Goal: Find specific page/section: Find specific page/section

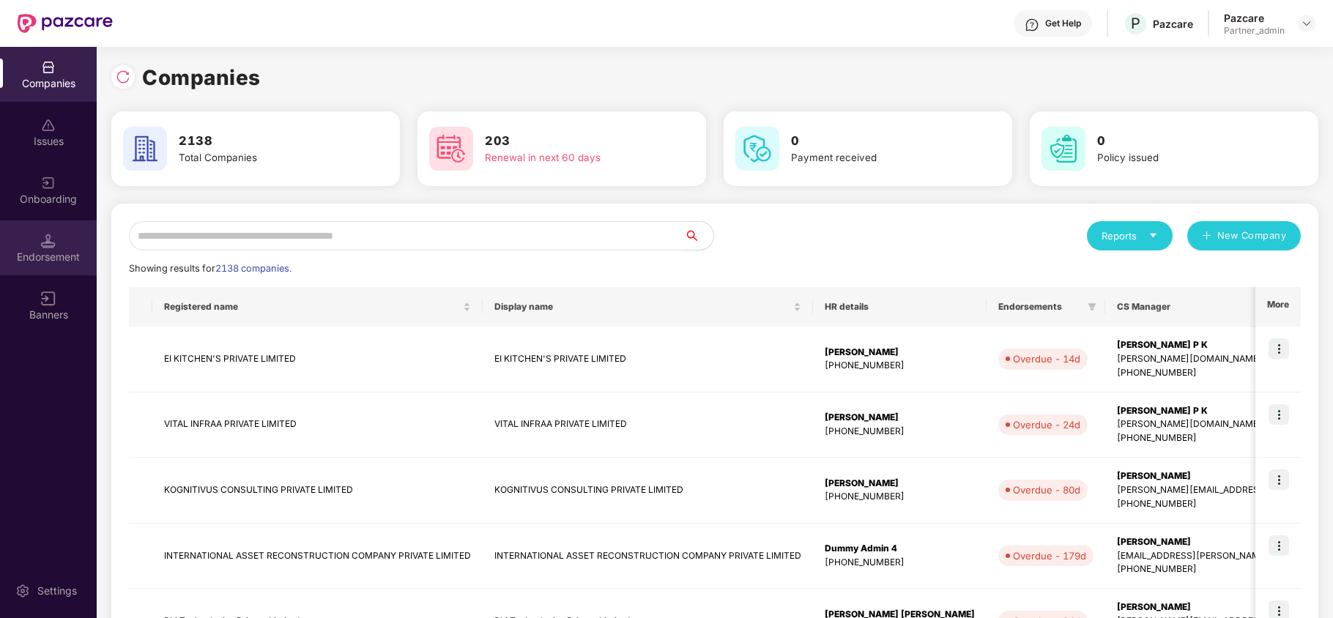
click at [41, 259] on div "Endorsement" at bounding box center [48, 257] width 97 height 15
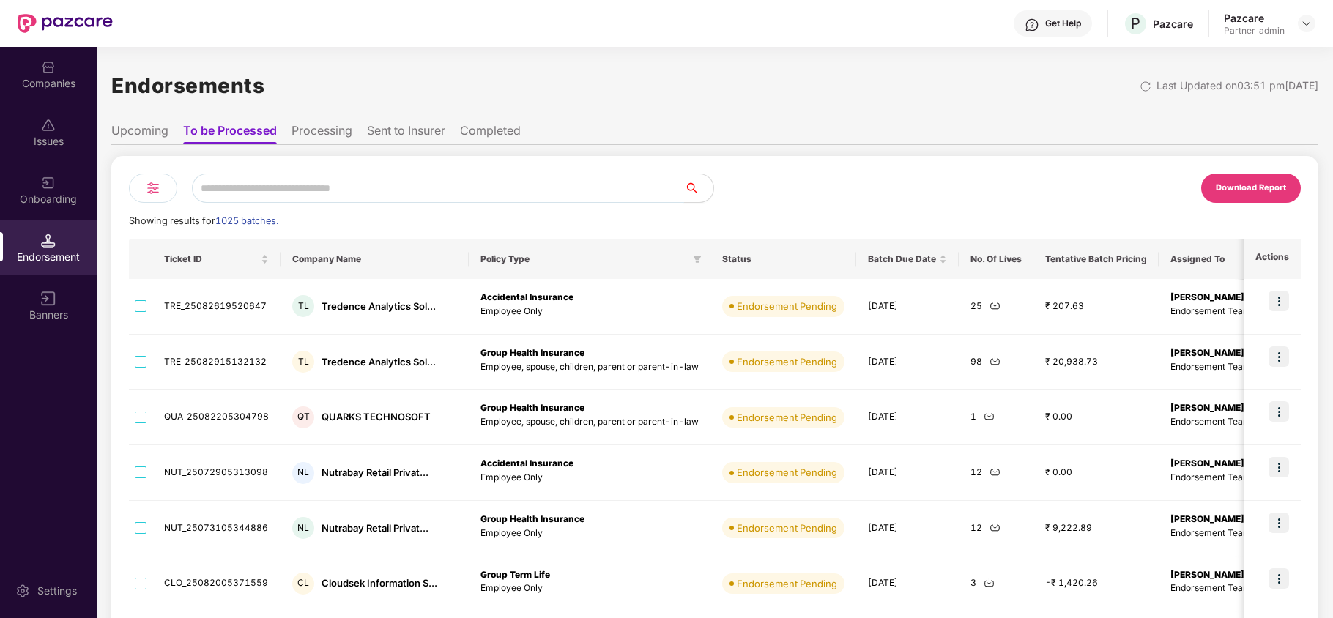
click at [308, 190] on input "text" at bounding box center [438, 188] width 492 height 29
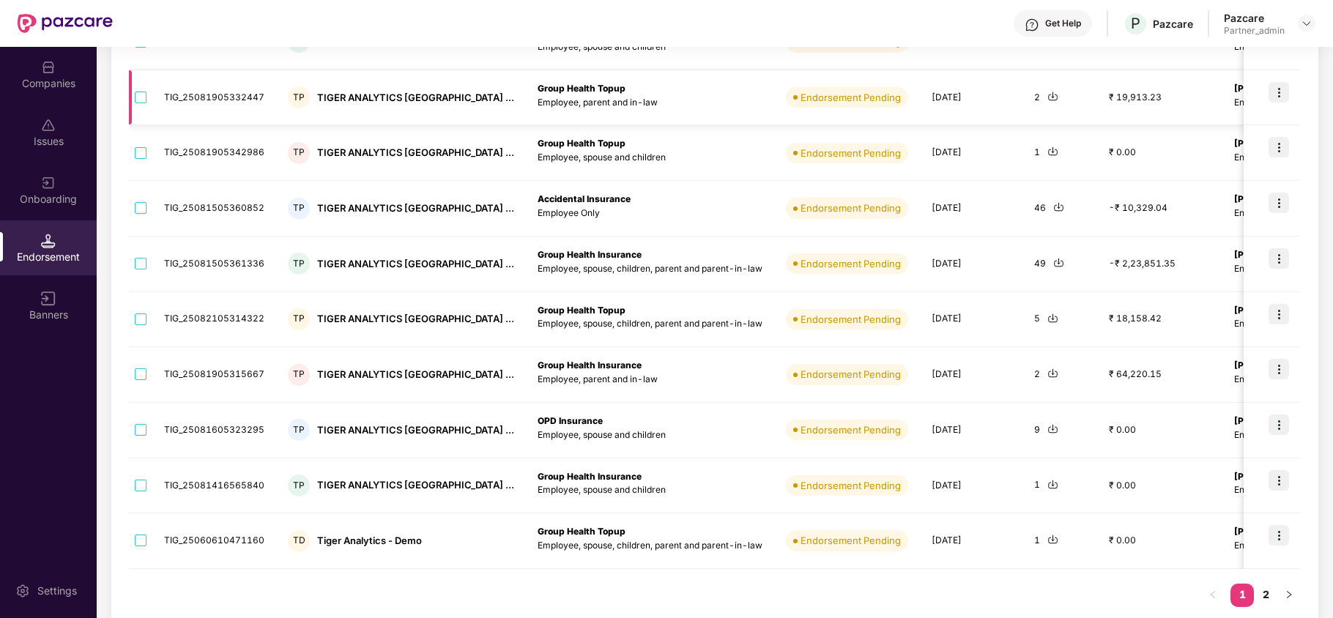
scroll to position [288, 0]
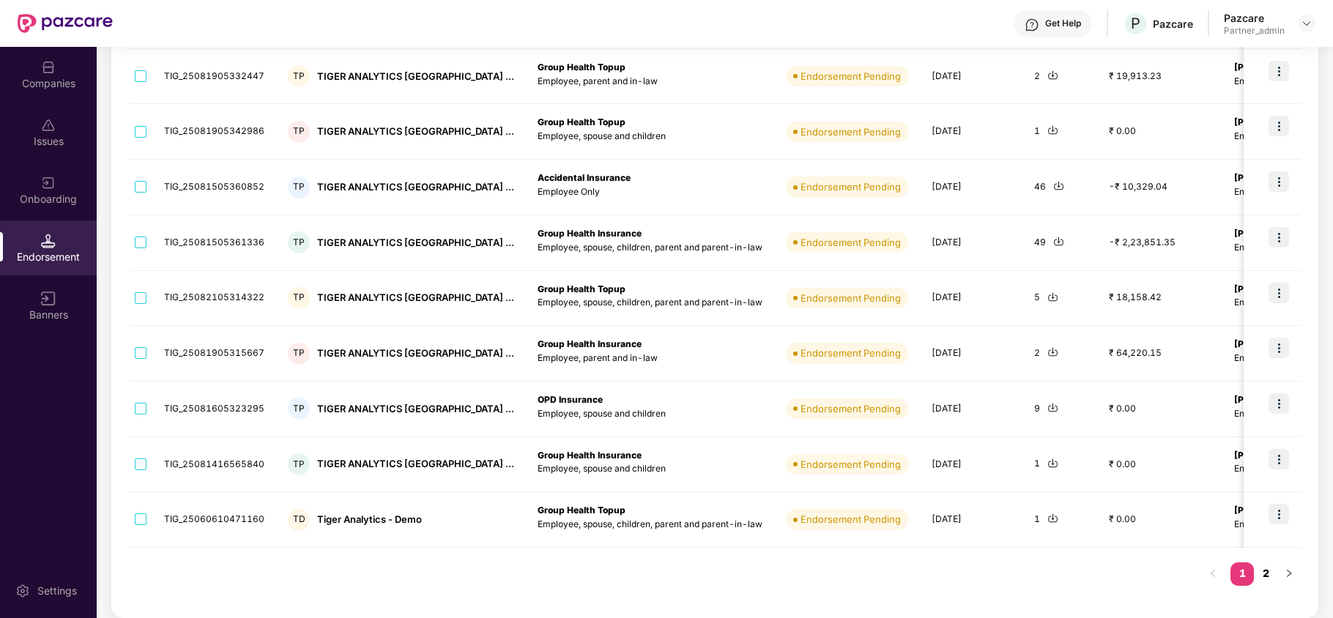
click at [1265, 572] on link "2" at bounding box center [1265, 573] width 23 height 22
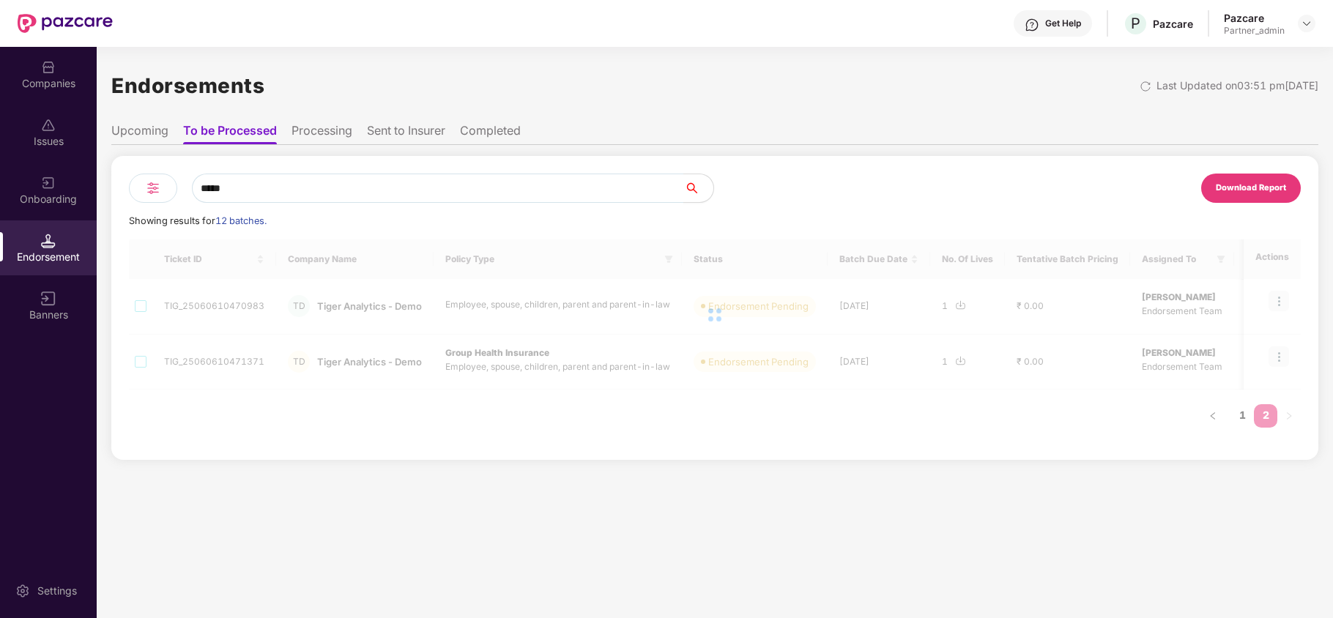
scroll to position [0, 0]
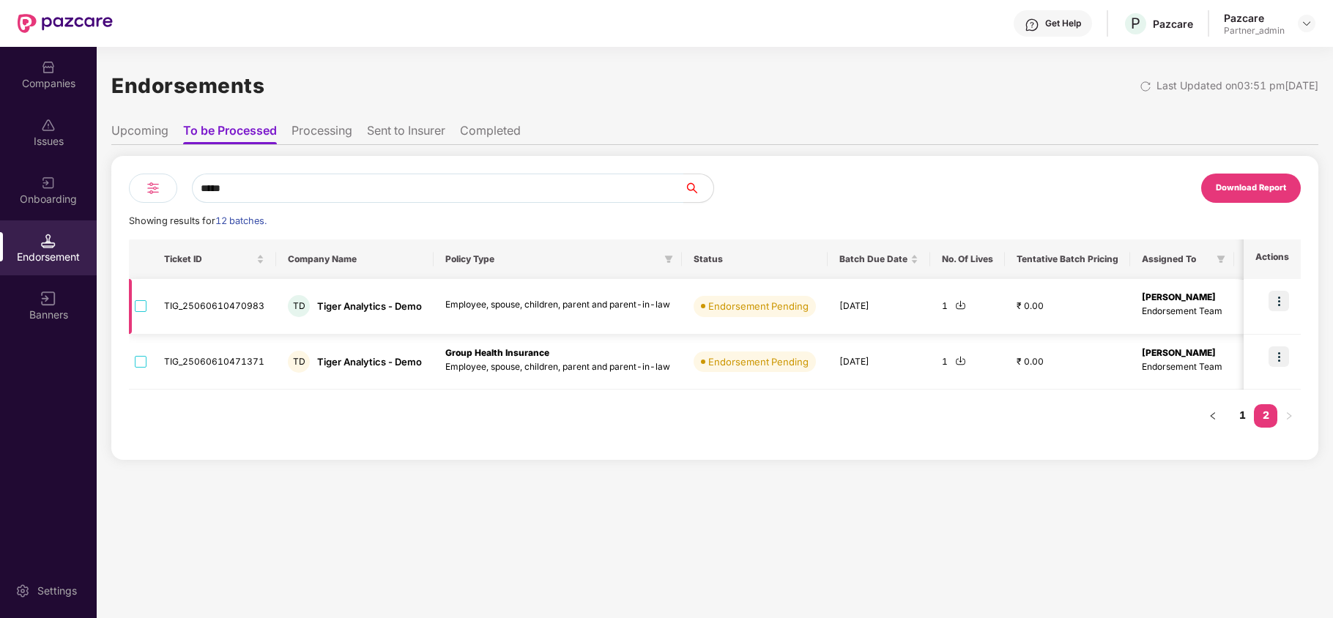
click at [414, 297] on div "TD Tiger Analytics - Demo" at bounding box center [355, 306] width 134 height 22
click at [411, 308] on div "Tiger Analytics - Demo" at bounding box center [369, 306] width 105 height 14
copy div "Demo"
click at [255, 194] on input "*****" at bounding box center [438, 188] width 492 height 29
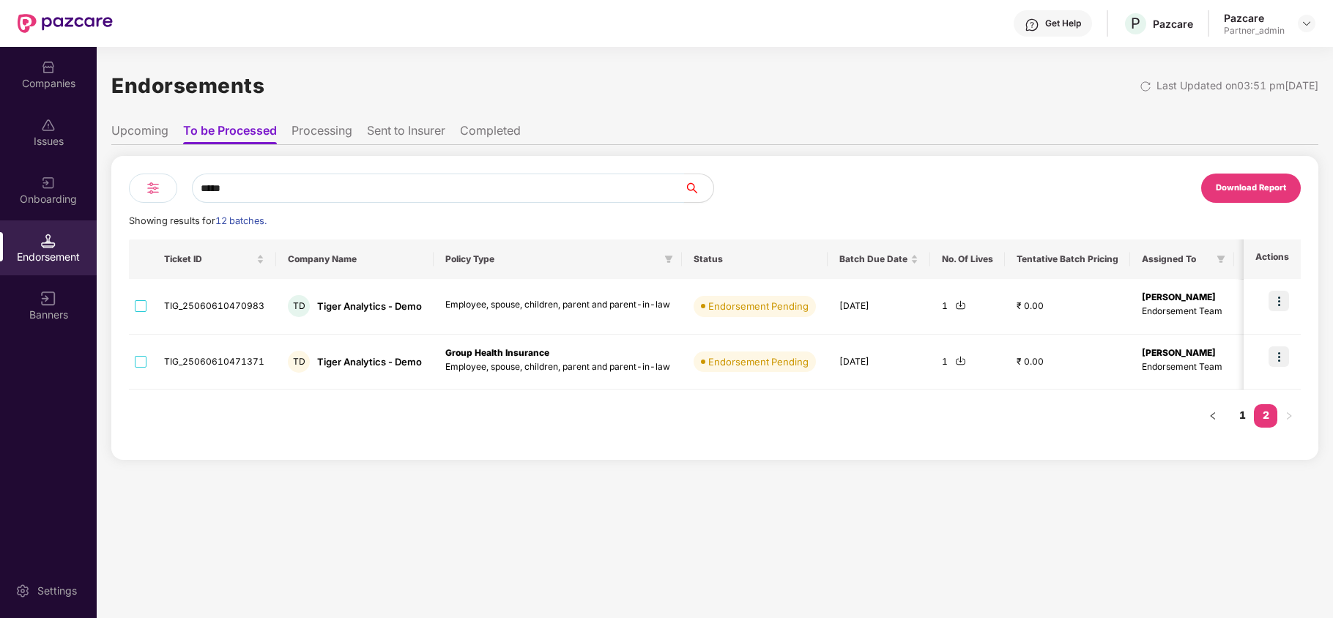
paste input "text"
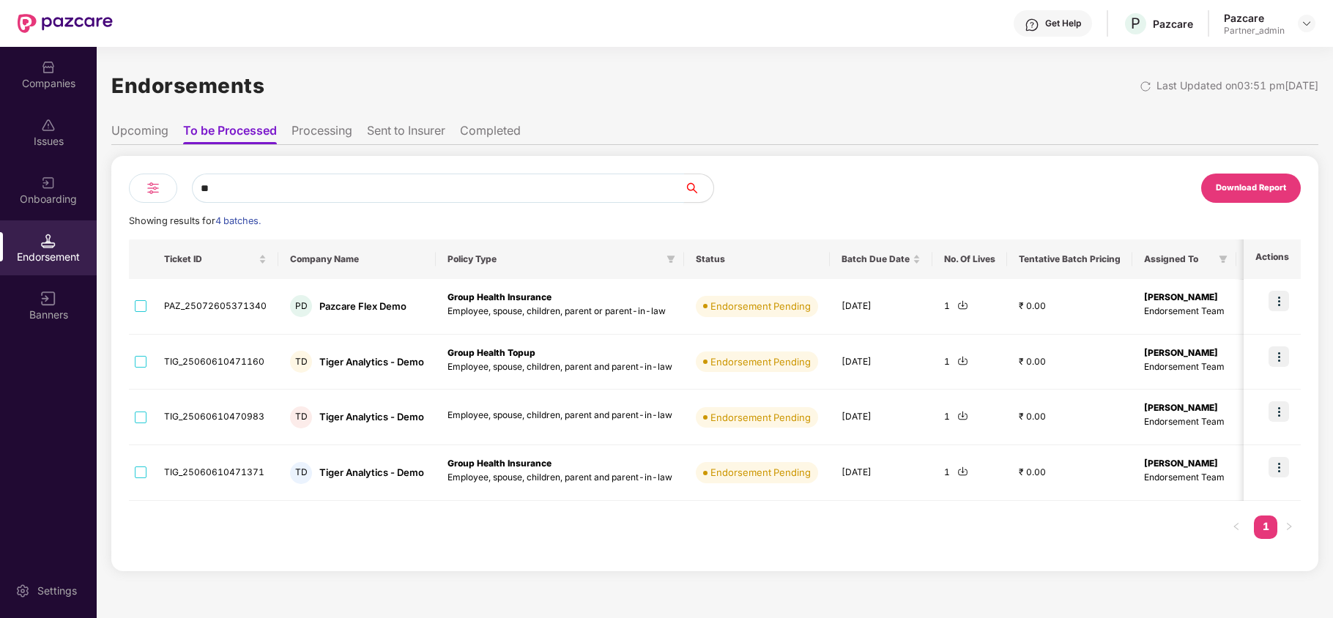
type input "*"
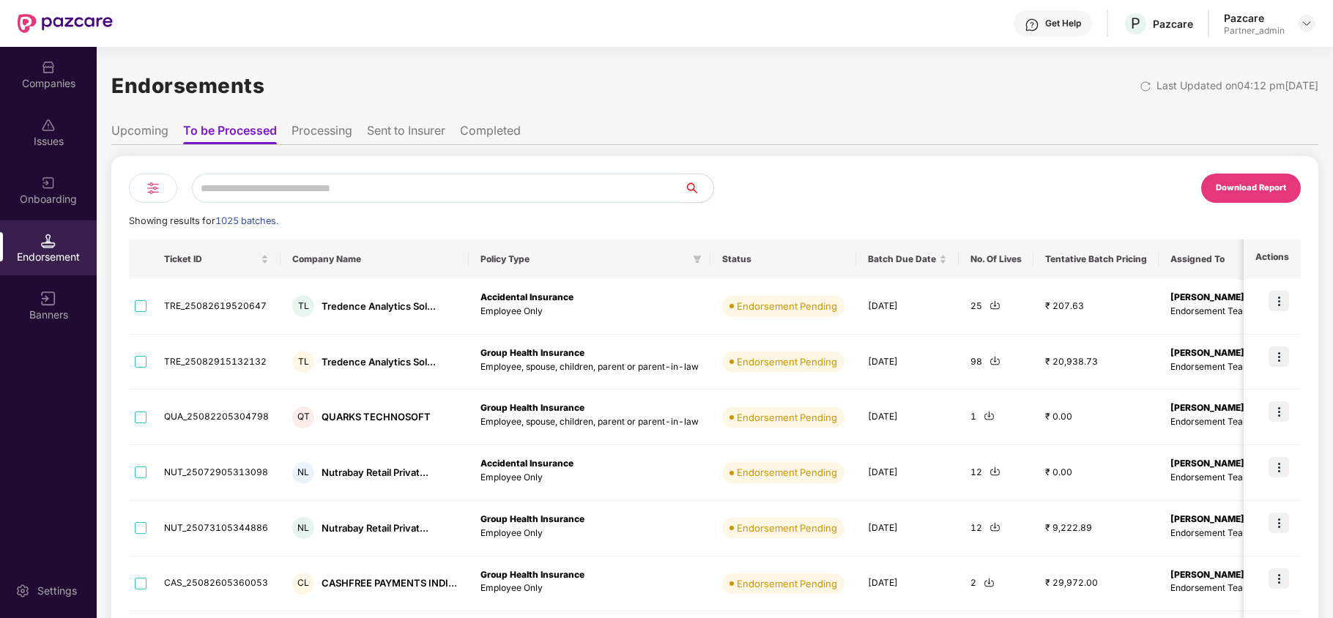
click at [155, 188] on img at bounding box center [153, 188] width 18 height 18
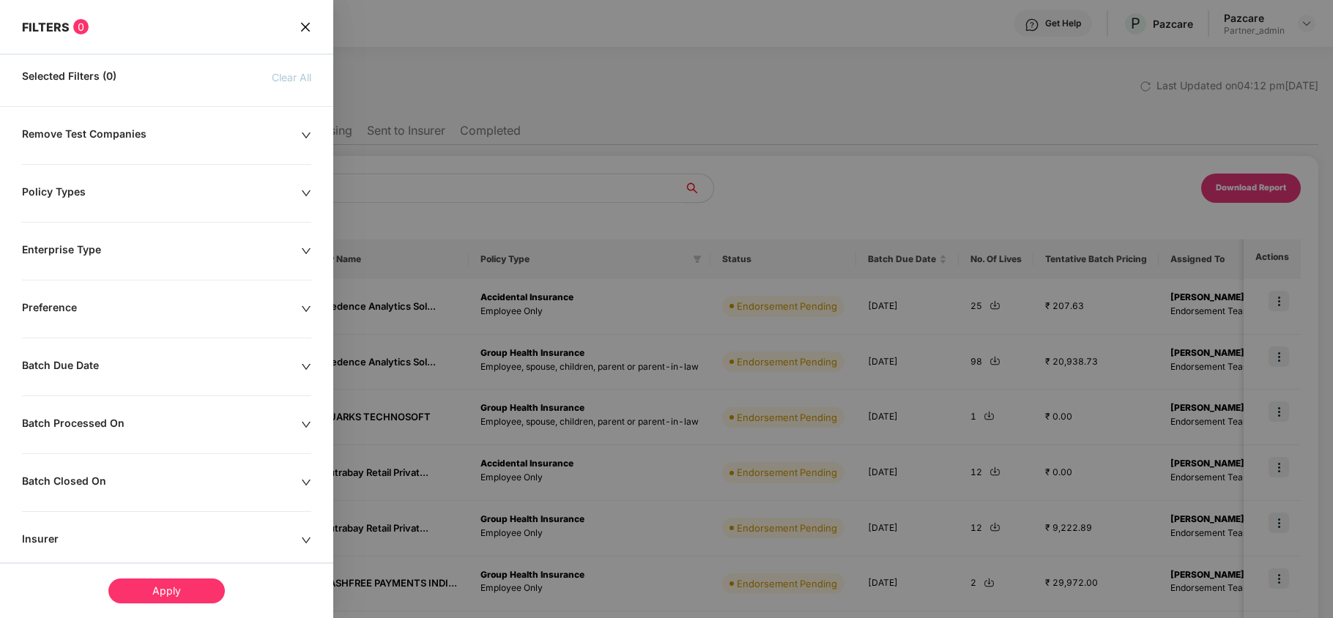
click at [469, 191] on div at bounding box center [666, 309] width 1333 height 618
click at [299, 24] on icon "close" at bounding box center [305, 27] width 12 height 12
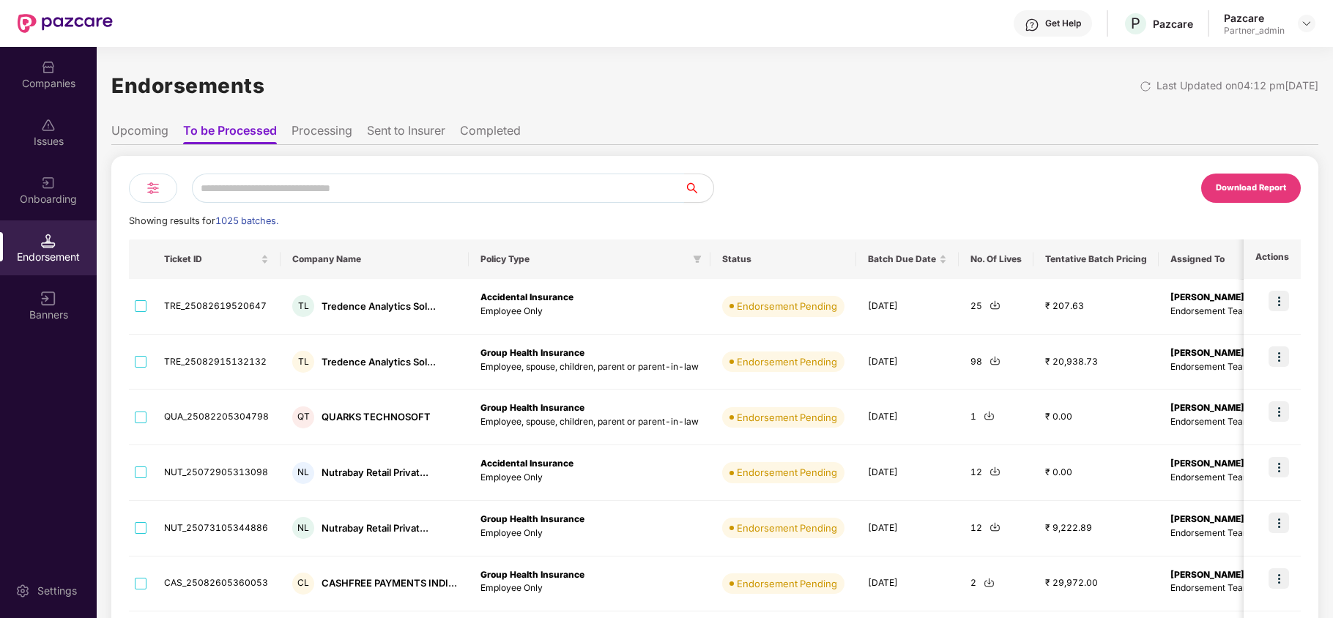
click at [352, 190] on input "text" at bounding box center [438, 188] width 492 height 29
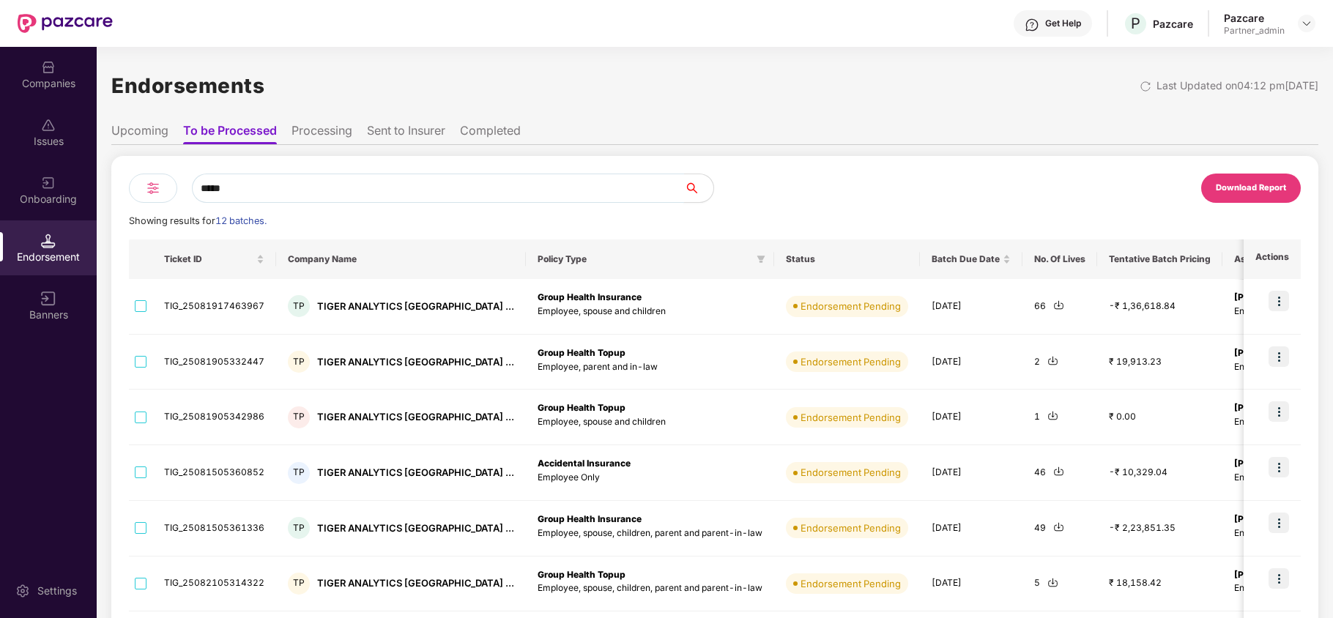
type input "*****"
click at [156, 185] on img at bounding box center [153, 188] width 18 height 18
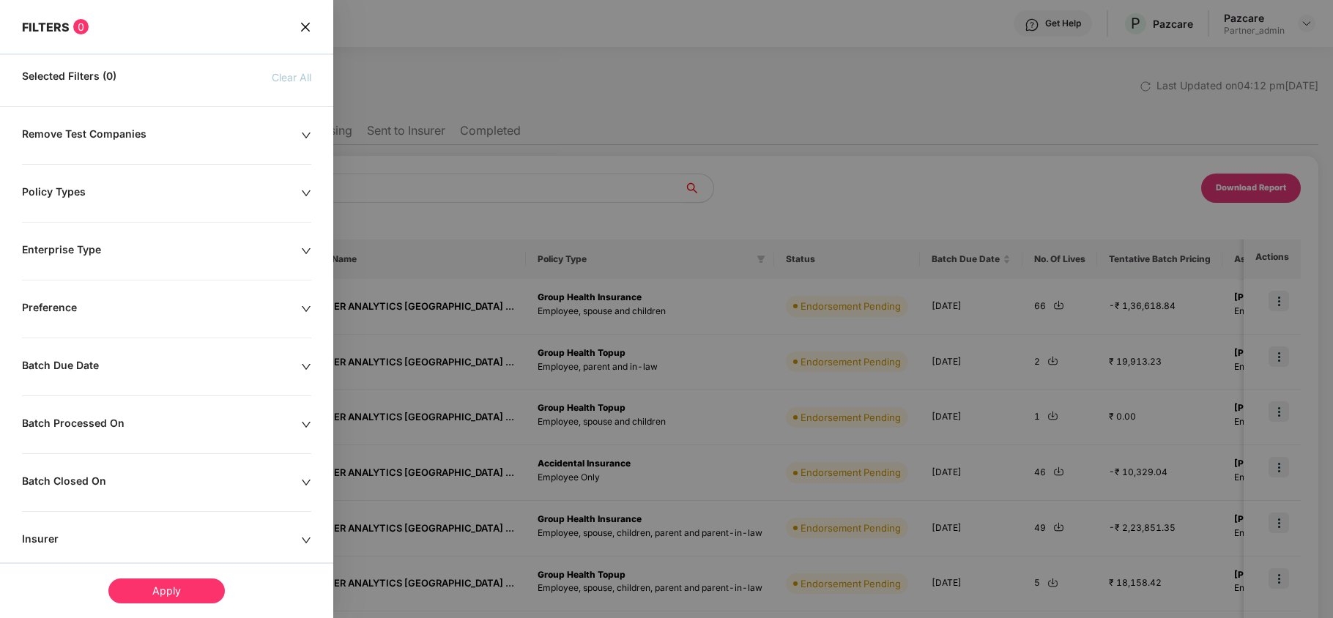
click at [78, 253] on div "Enterprise Type" at bounding box center [161, 251] width 279 height 16
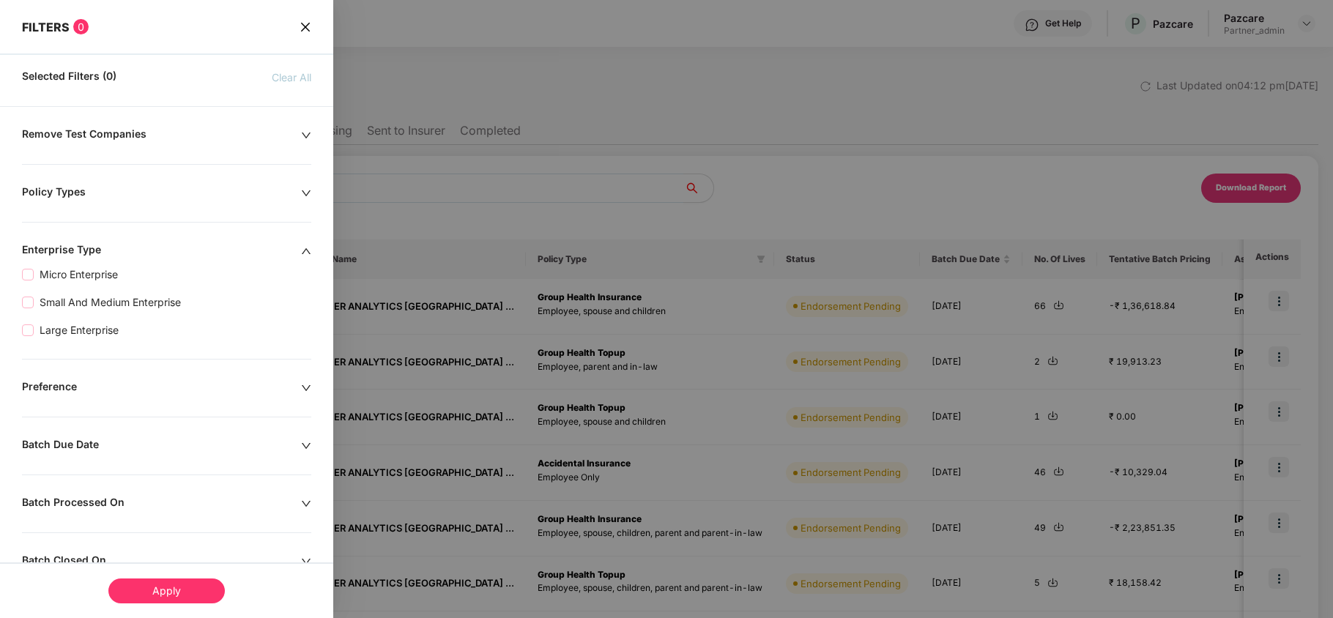
click at [75, 248] on div "Enterprise Type" at bounding box center [161, 251] width 279 height 16
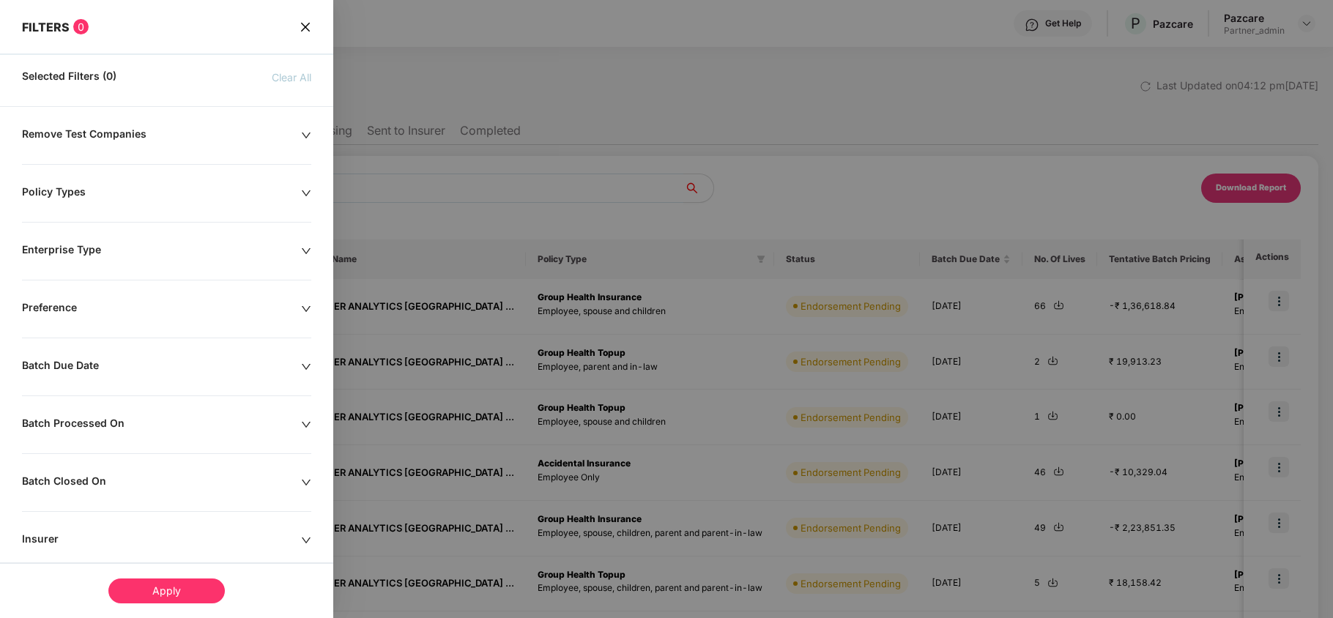
click at [70, 185] on div "Policy Types" at bounding box center [161, 193] width 279 height 16
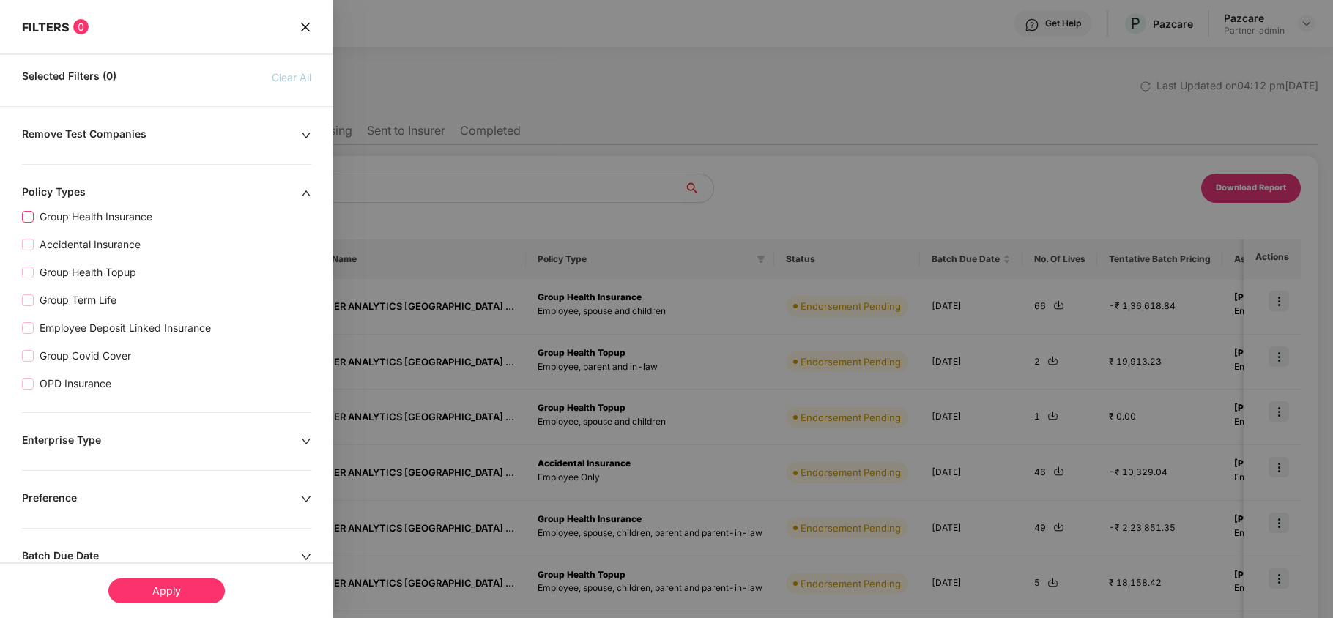
click at [92, 218] on span "Group Health Insurance" at bounding box center [96, 217] width 124 height 16
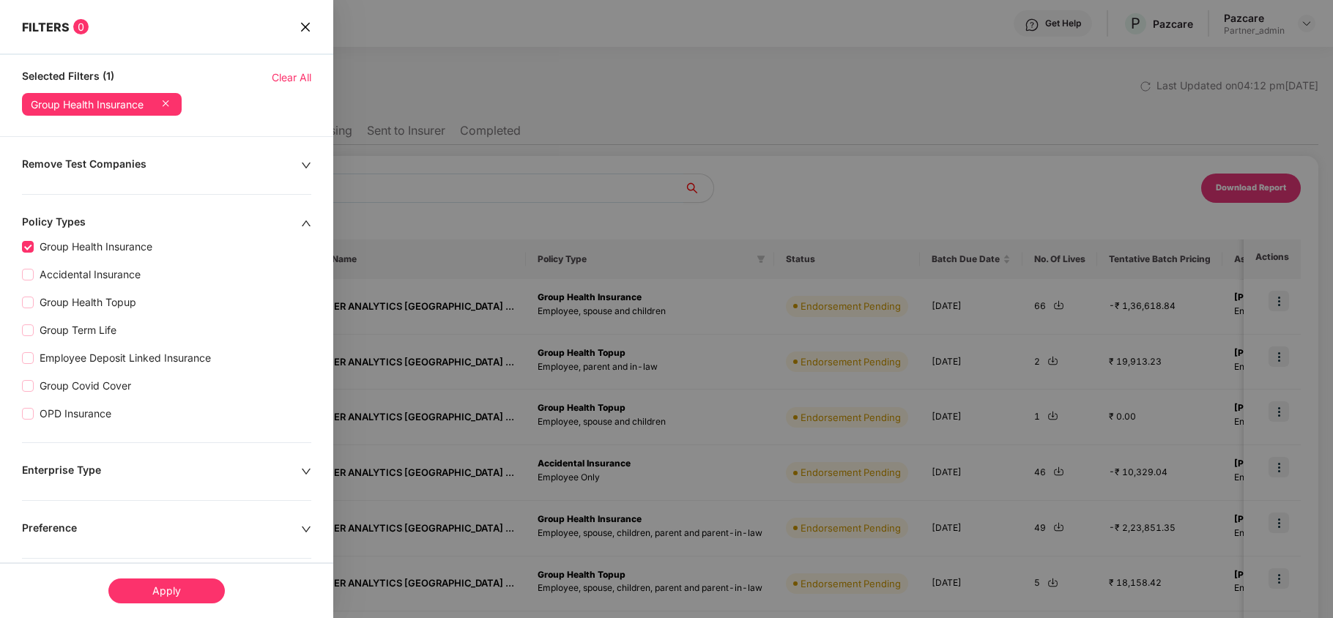
click at [173, 592] on div "Apply" at bounding box center [166, 590] width 116 height 25
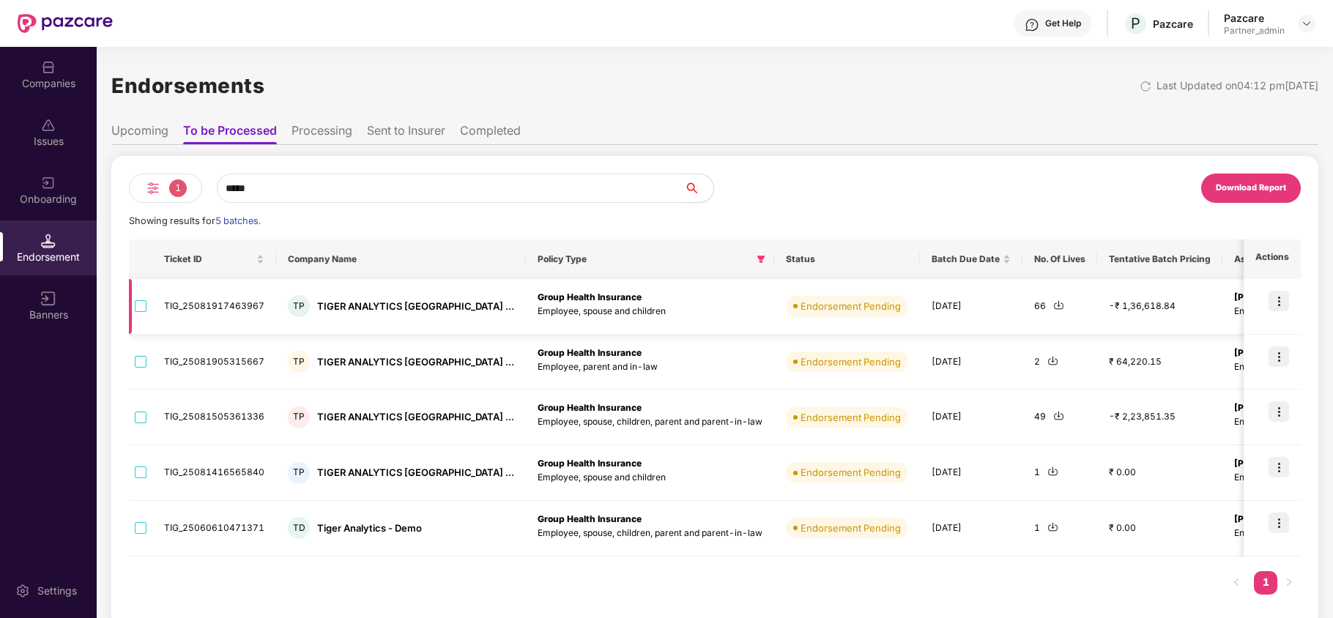
click at [1053, 302] on img at bounding box center [1058, 304] width 11 height 11
click at [1047, 358] on img at bounding box center [1052, 360] width 11 height 11
click at [1053, 417] on img at bounding box center [1058, 415] width 11 height 11
click at [1047, 470] on img at bounding box center [1052, 471] width 11 height 11
click at [28, 70] on div "Companies" at bounding box center [48, 74] width 97 height 55
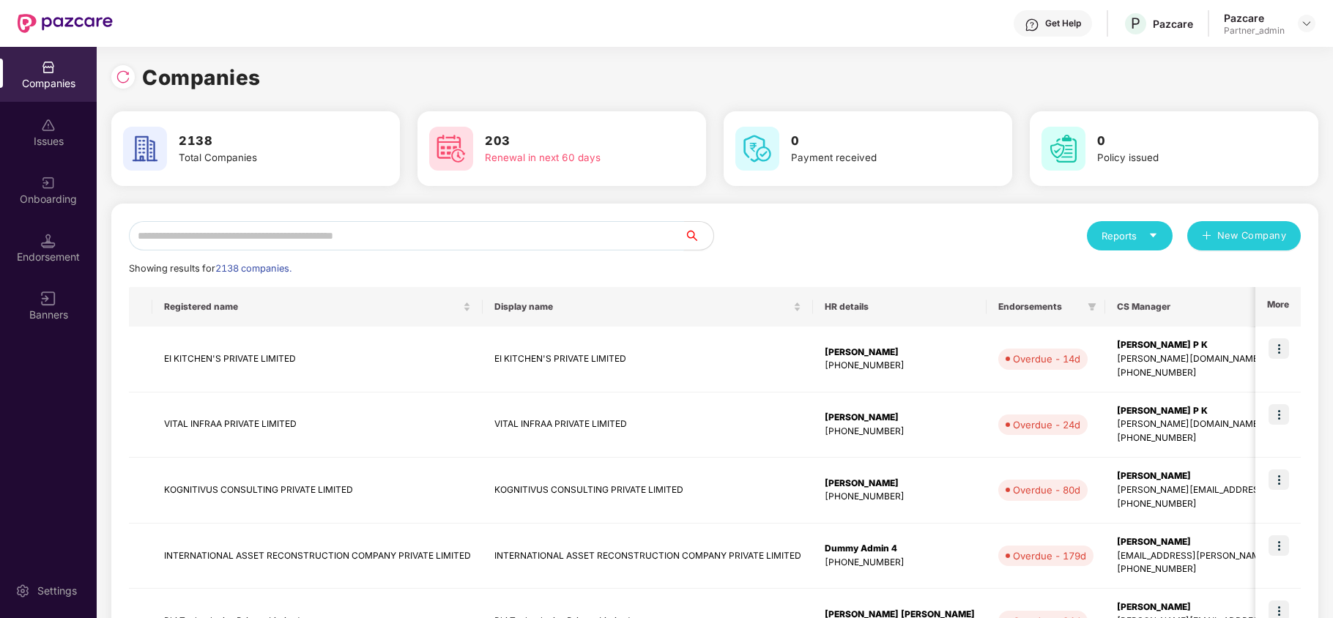
click at [327, 232] on input "text" at bounding box center [406, 235] width 555 height 29
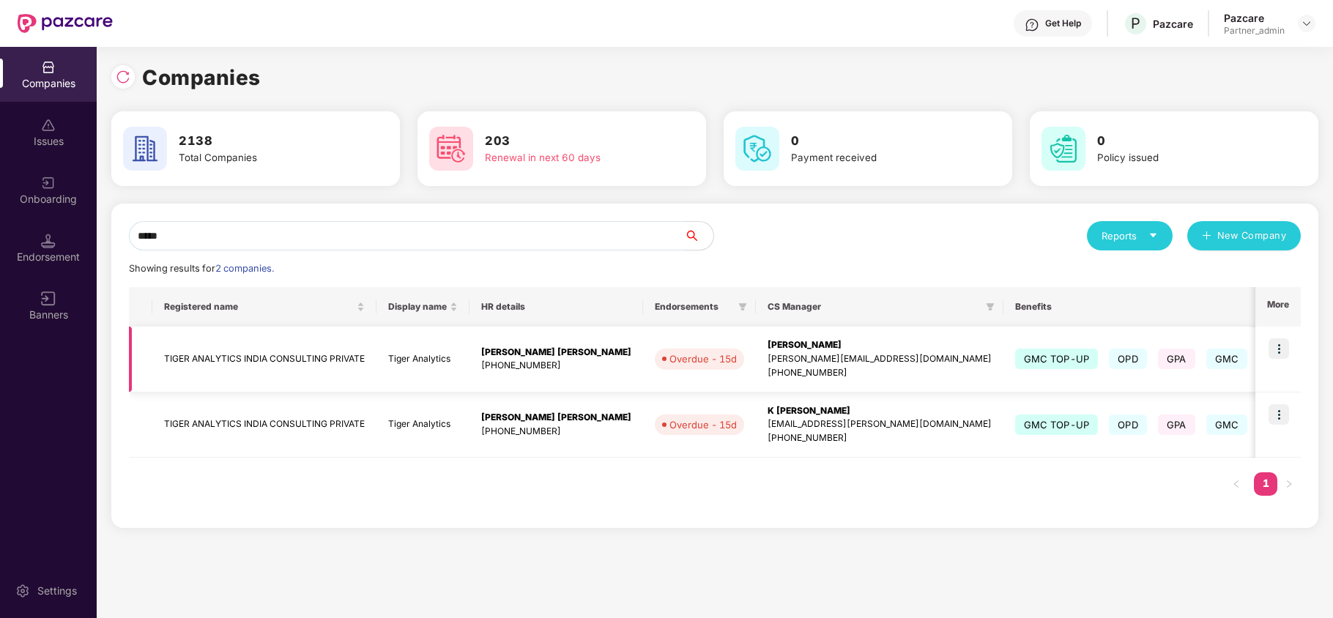
type input "*****"
click at [1276, 352] on img at bounding box center [1278, 348] width 21 height 21
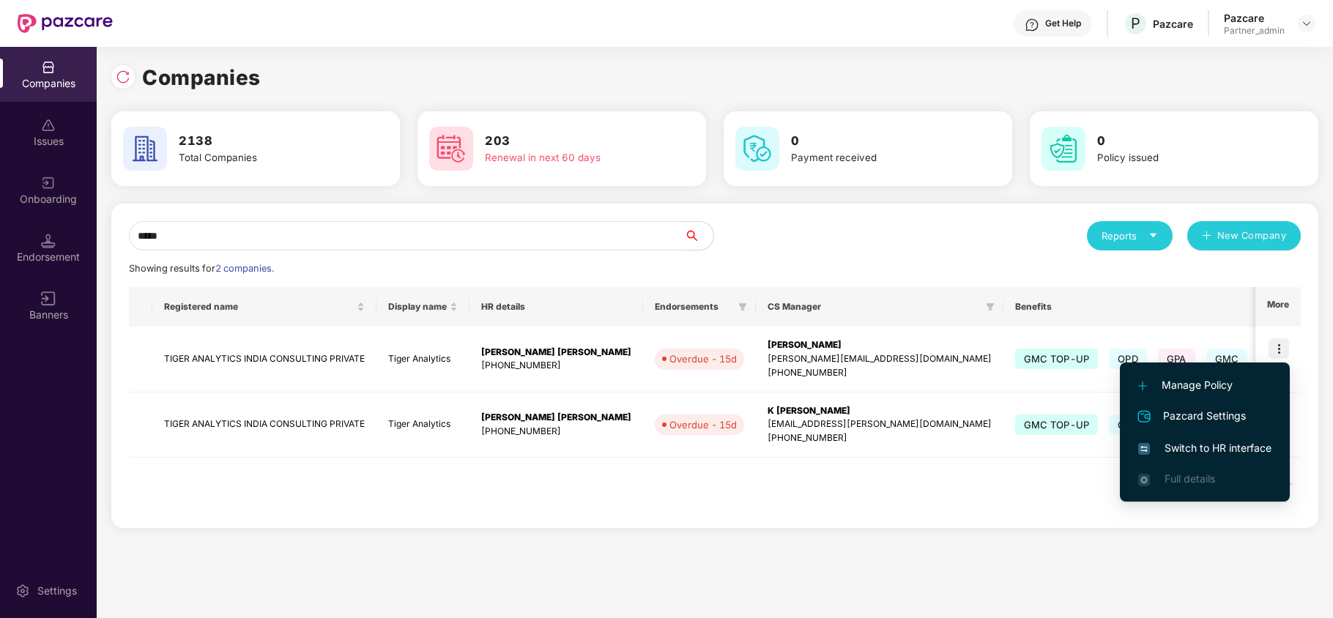
click at [1207, 447] on span "Switch to HR interface" at bounding box center [1204, 448] width 133 height 16
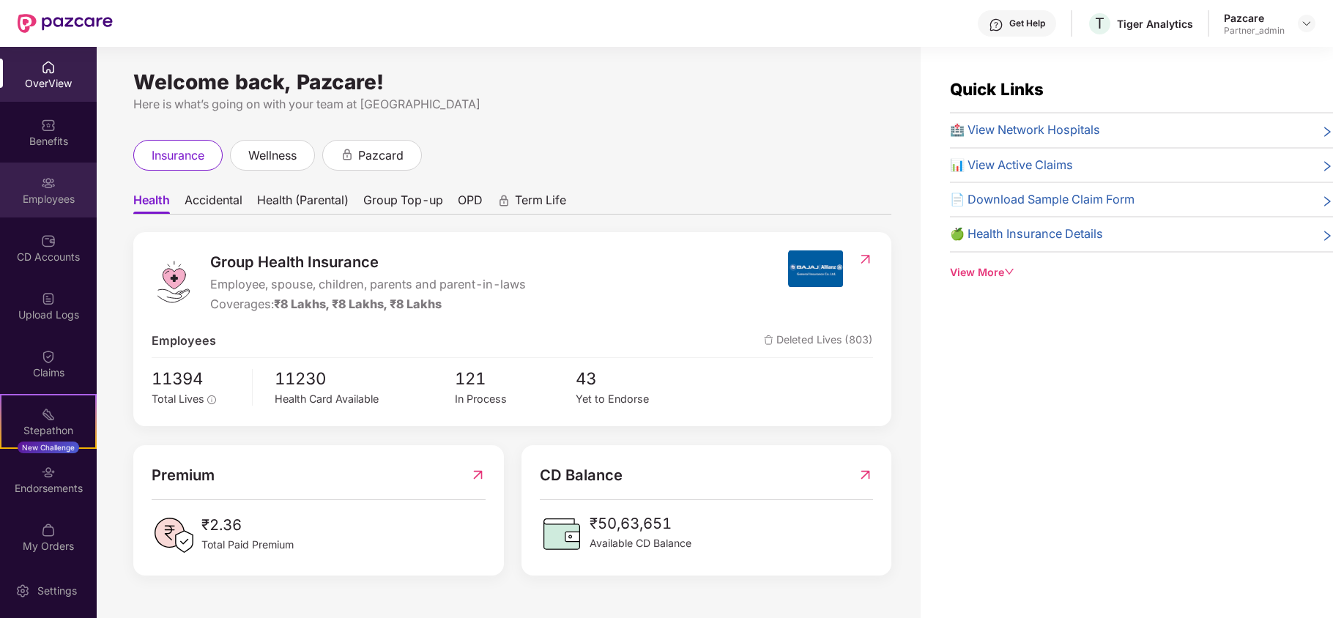
click at [29, 192] on div "Employees" at bounding box center [48, 199] width 97 height 15
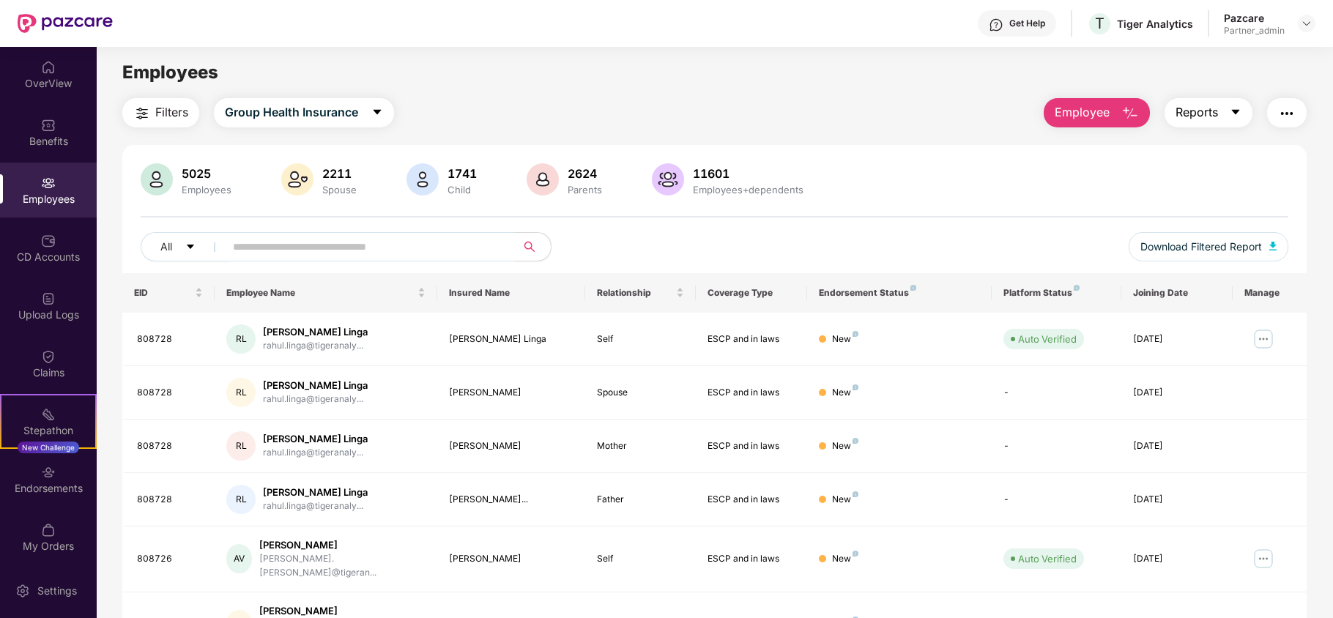
click at [1236, 111] on icon "caret-down" at bounding box center [1235, 112] width 8 height 5
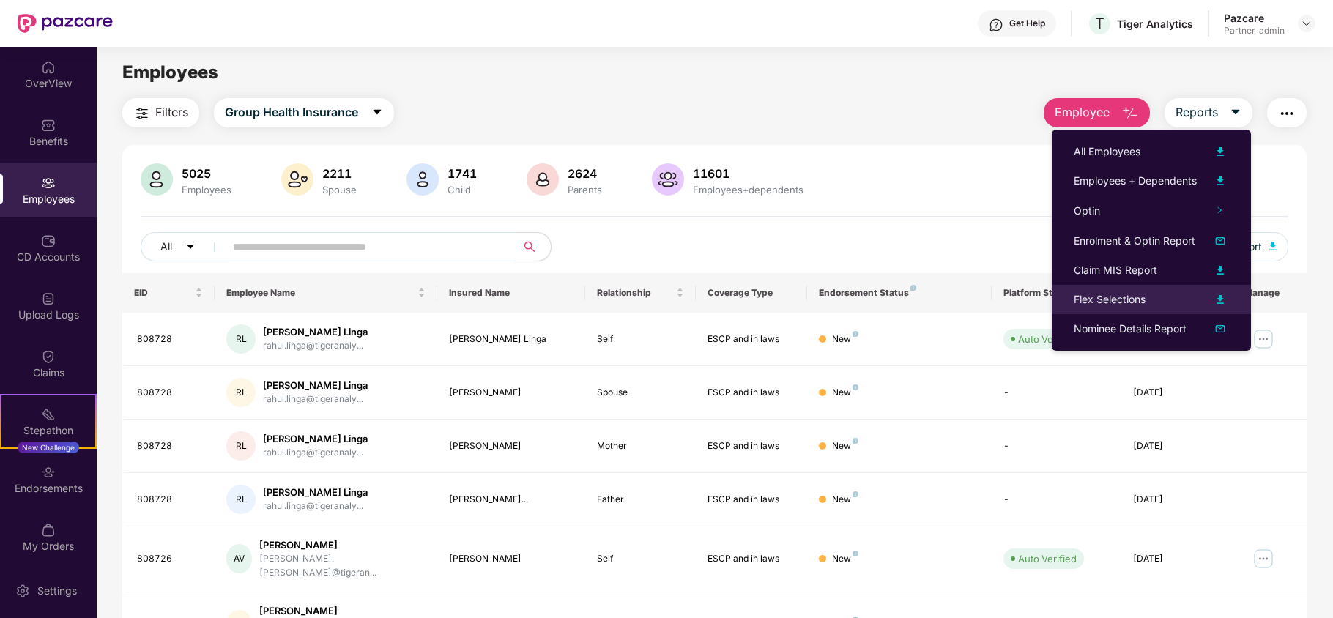
click at [1105, 294] on div "Flex Selections" at bounding box center [1109, 299] width 72 height 16
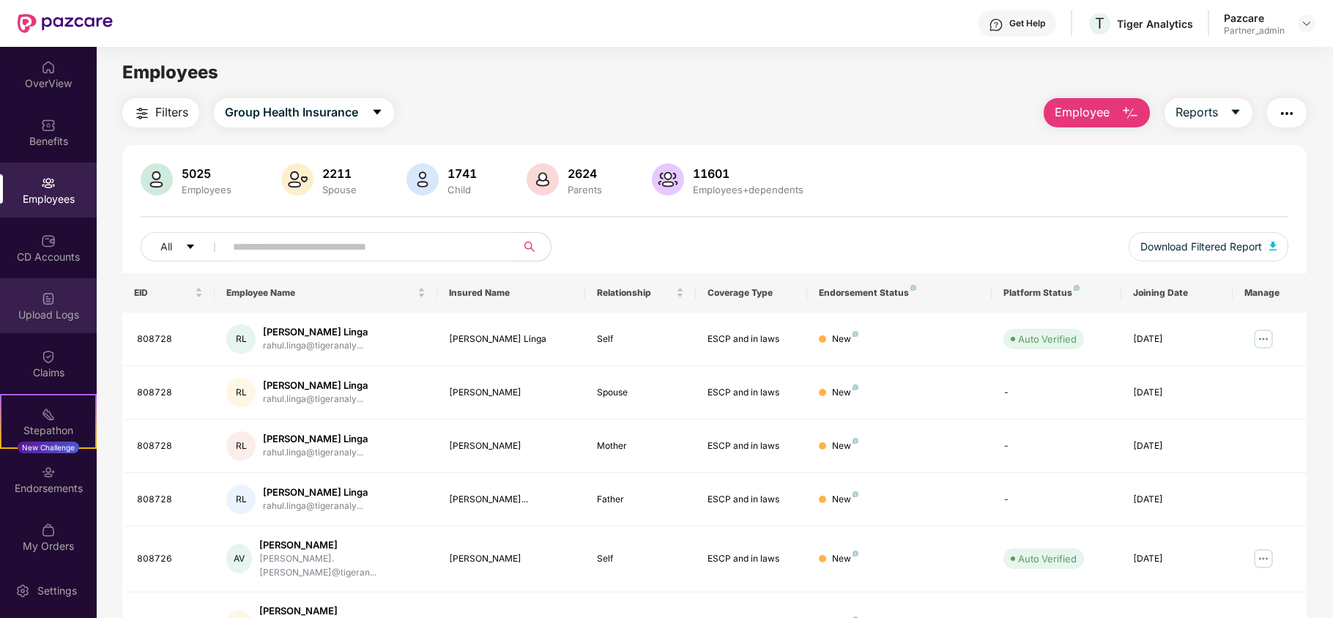
click at [33, 319] on div "Upload Logs" at bounding box center [48, 315] width 97 height 15
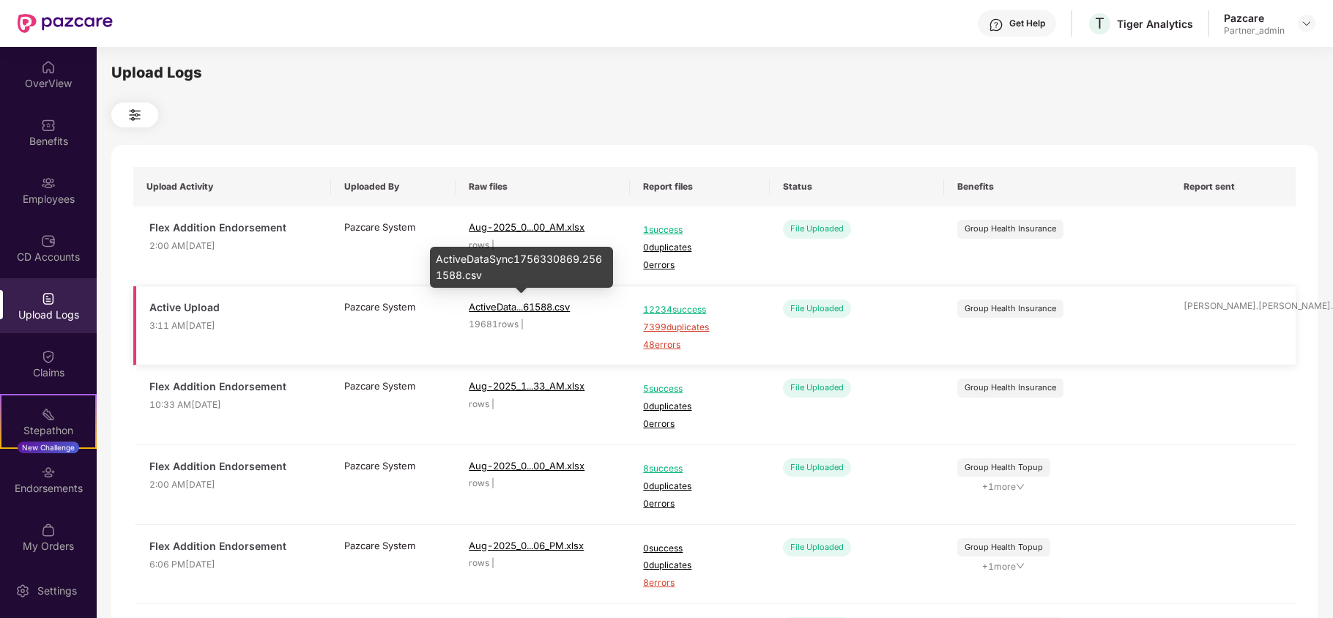
click at [520, 305] on span "ActiveData...61588.csv" at bounding box center [519, 307] width 101 height 12
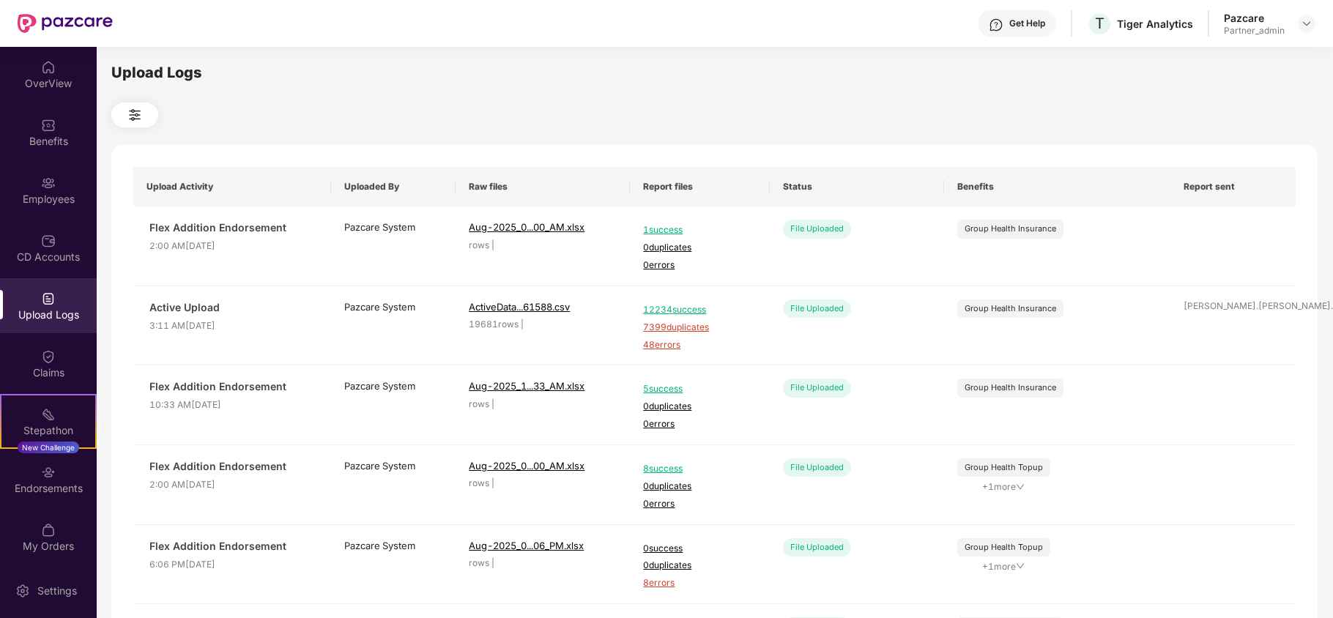
click at [1315, 83] on div "Upload Logs" at bounding box center [714, 73] width 1206 height 23
